Goal: Use online tool/utility: Utilize a website feature to perform a specific function

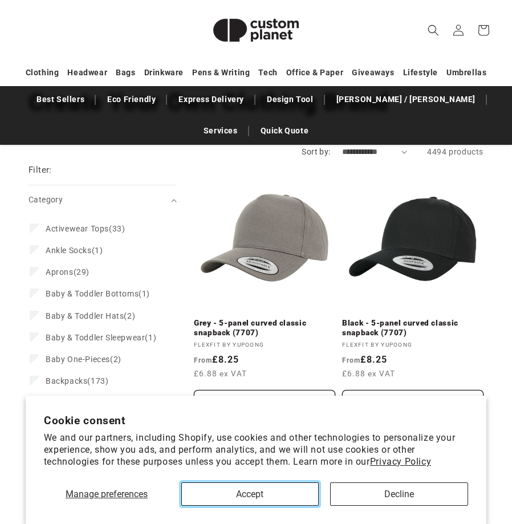
click at [266, 500] on button "Accept" at bounding box center [250, 494] width 138 height 23
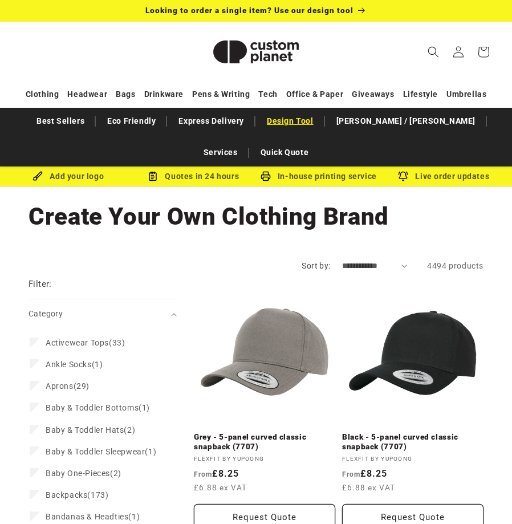
click at [291, 122] on link "Design Tool" at bounding box center [290, 121] width 58 height 20
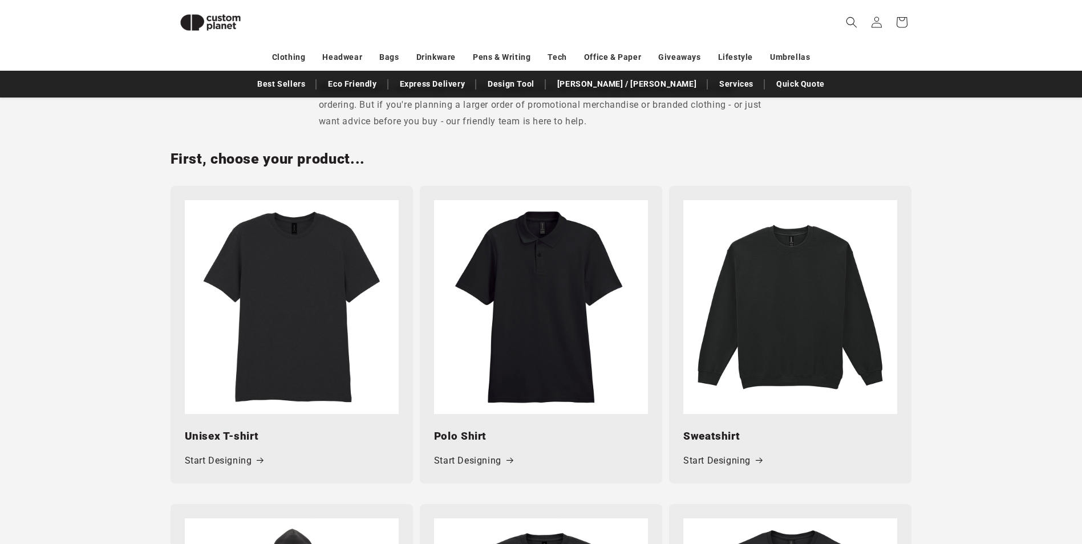
scroll to position [440, 0]
click at [491, 459] on link "Start Designing" at bounding box center [473, 460] width 79 height 17
